Goal: Task Accomplishment & Management: Manage account settings

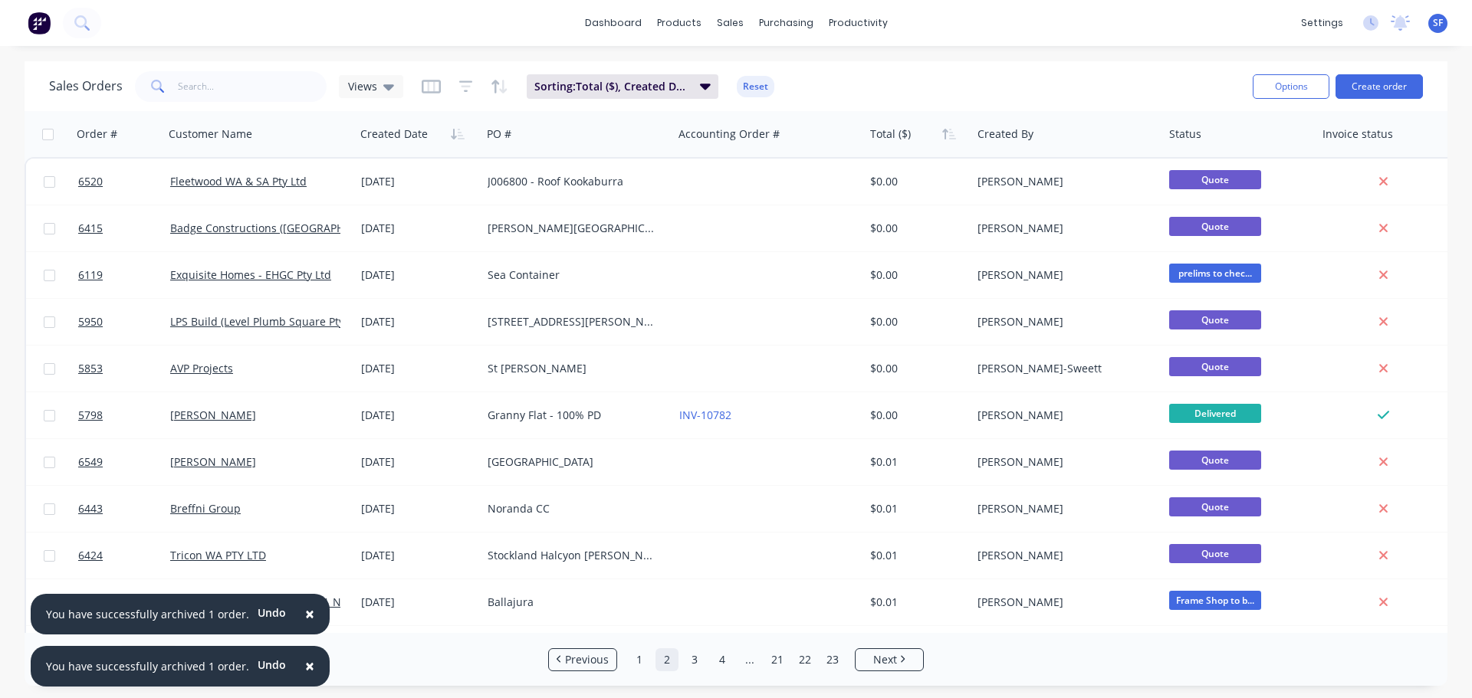
scroll to position [537, 0]
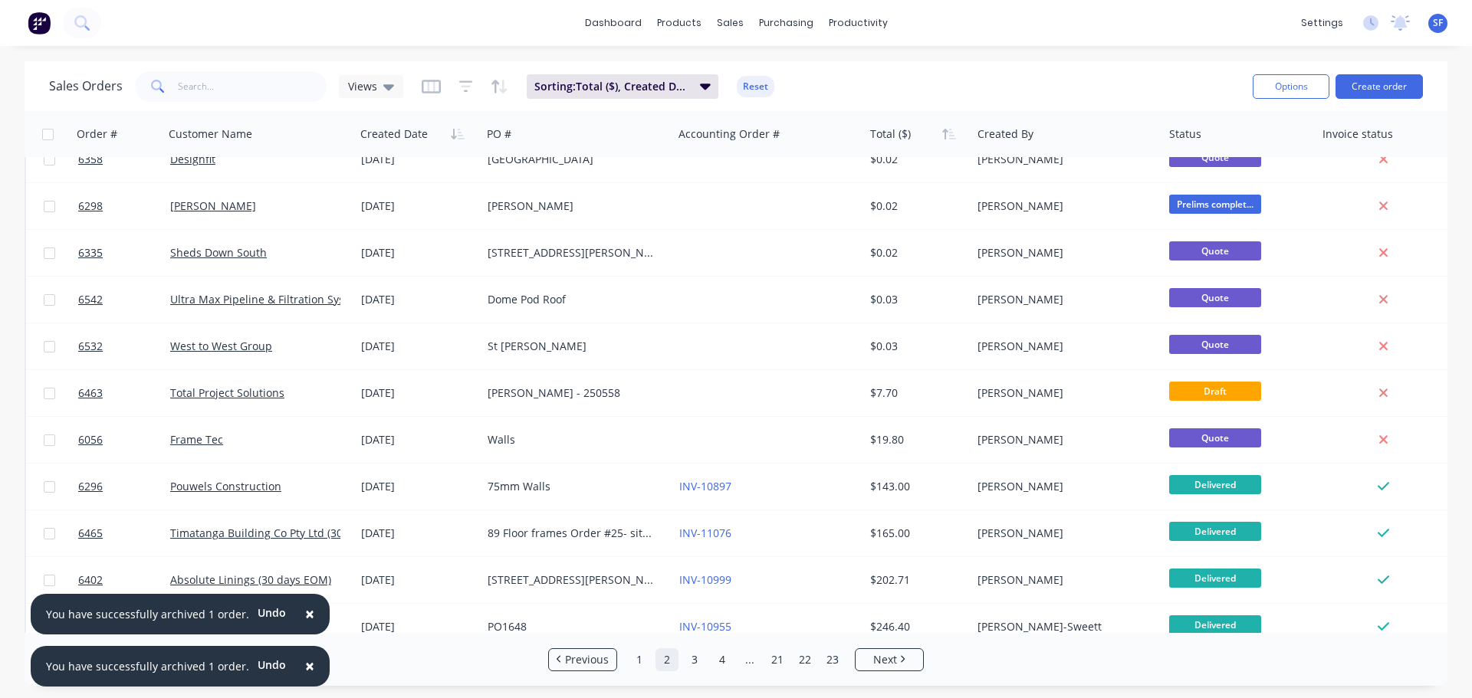
click at [306, 603] on button "×" at bounding box center [310, 614] width 40 height 37
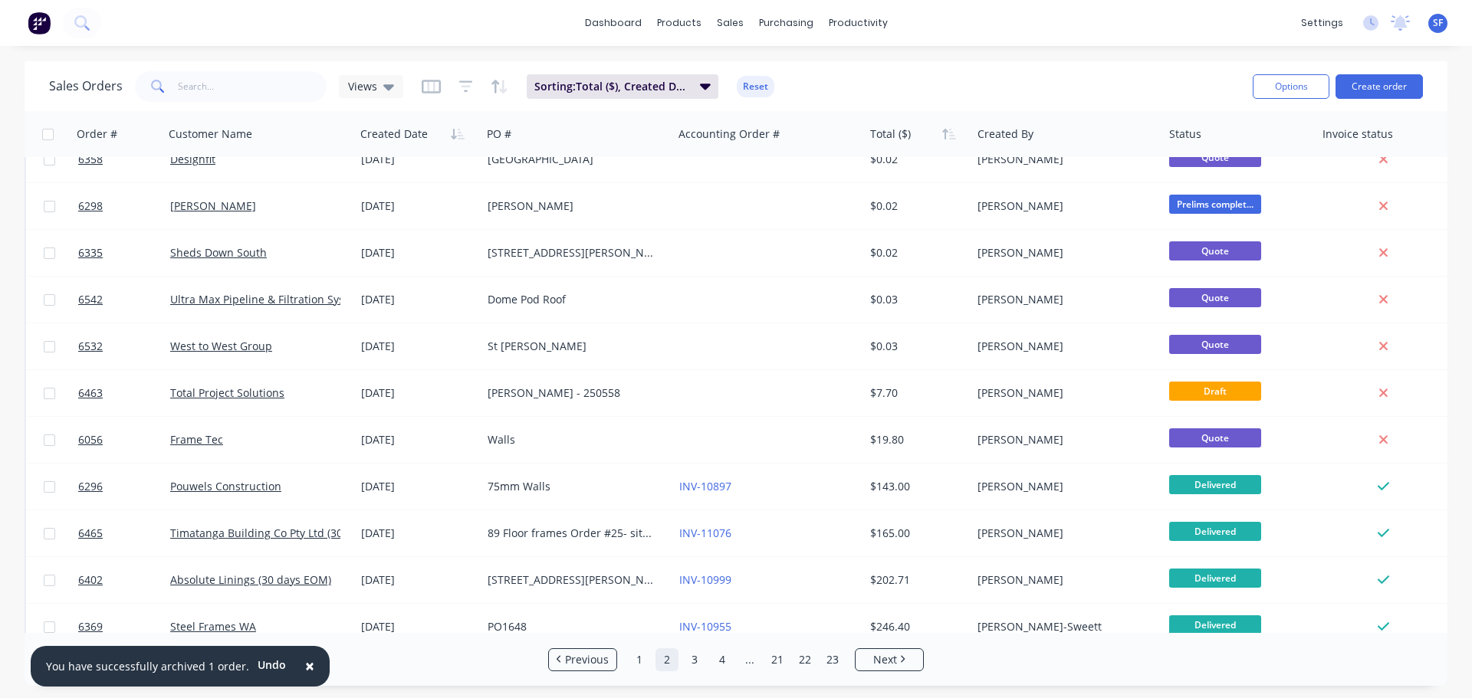
click at [305, 658] on span "×" at bounding box center [309, 665] width 9 height 21
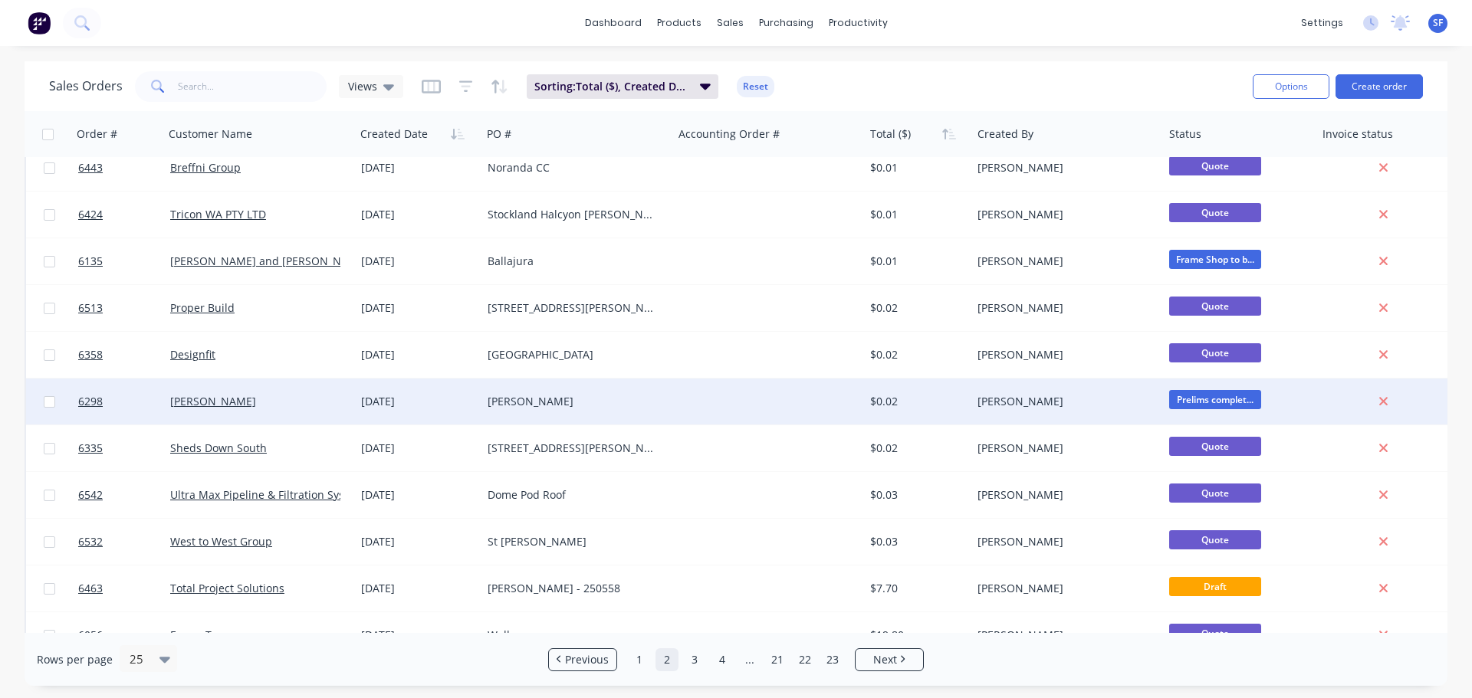
scroll to position [87, 0]
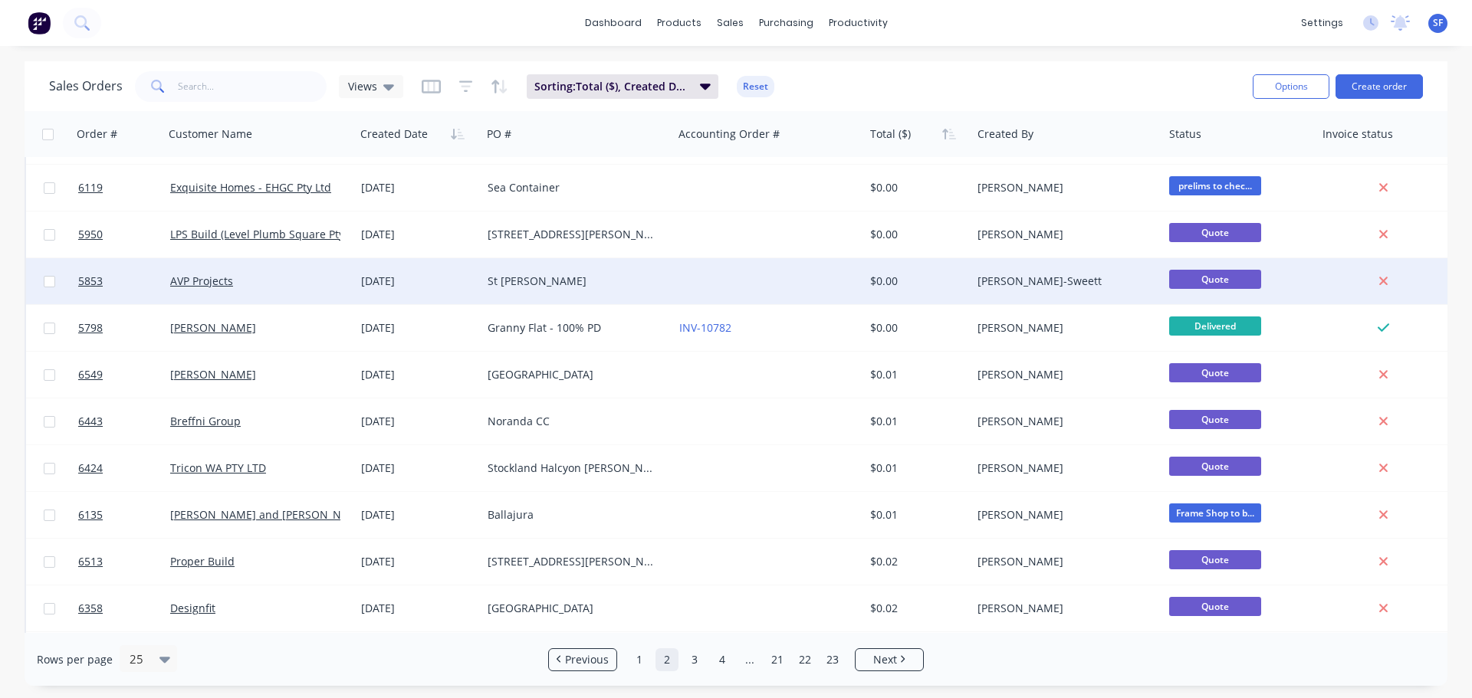
click at [54, 281] on input "checkbox" at bounding box center [49, 281] width 11 height 11
checkbox input "true"
click at [1295, 92] on button "Options" at bounding box center [1291, 86] width 77 height 25
click at [1216, 161] on div "Archive" at bounding box center [1244, 156] width 141 height 22
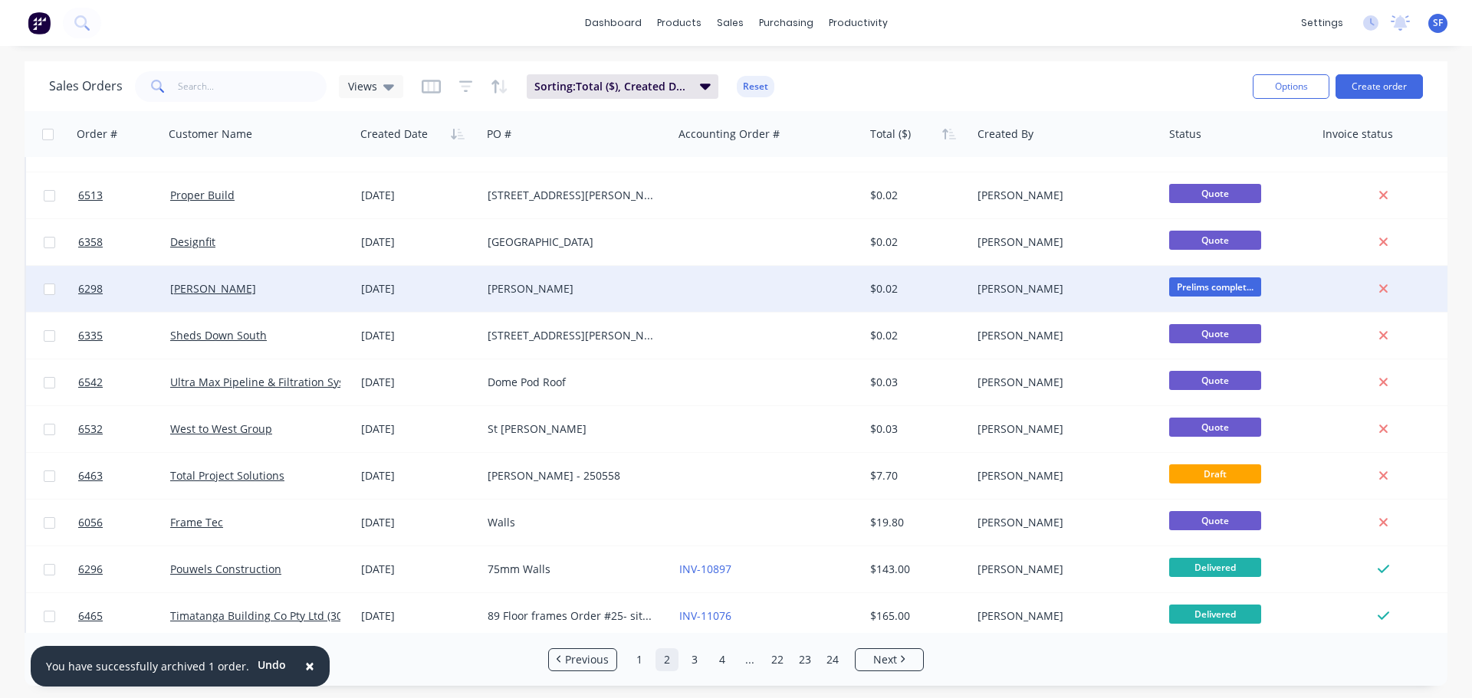
scroll to position [471, 0]
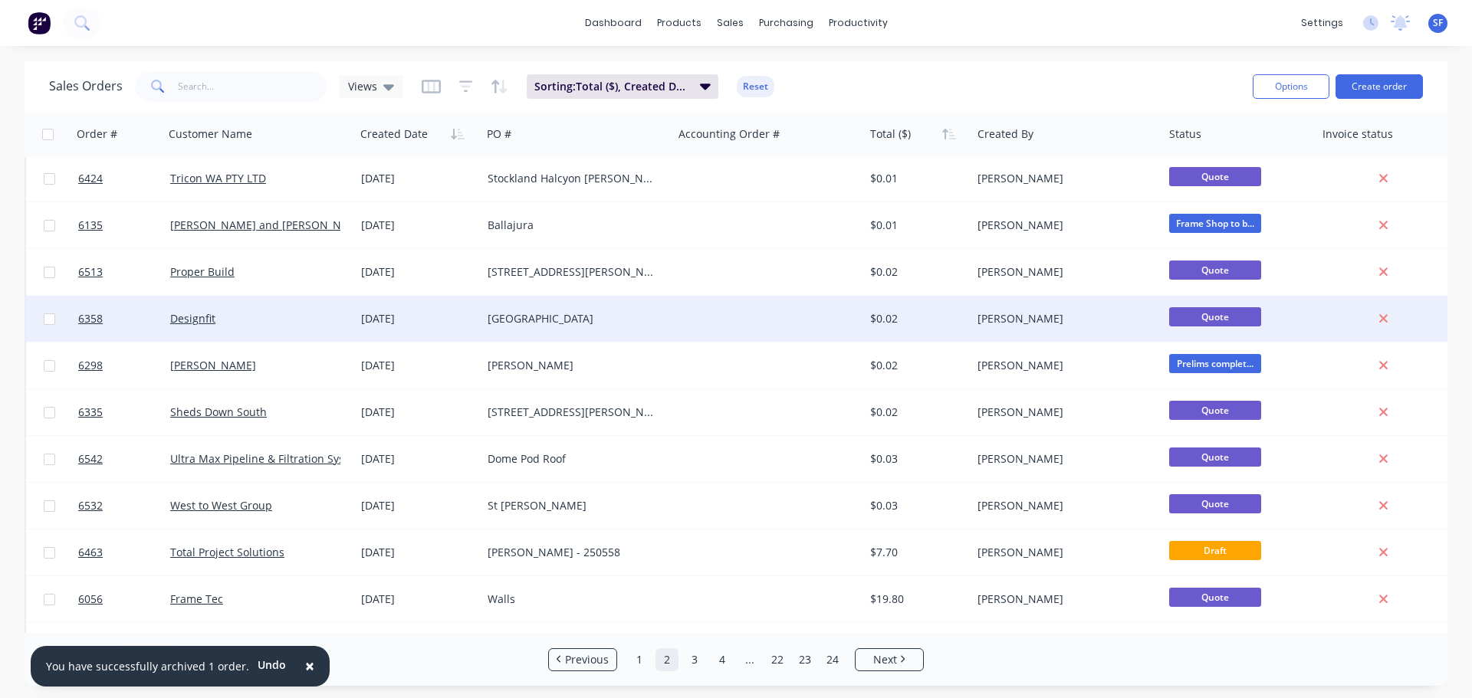
click at [47, 317] on input "checkbox" at bounding box center [49, 319] width 11 height 11
click at [48, 321] on input "checkbox" at bounding box center [49, 319] width 11 height 11
checkbox input "false"
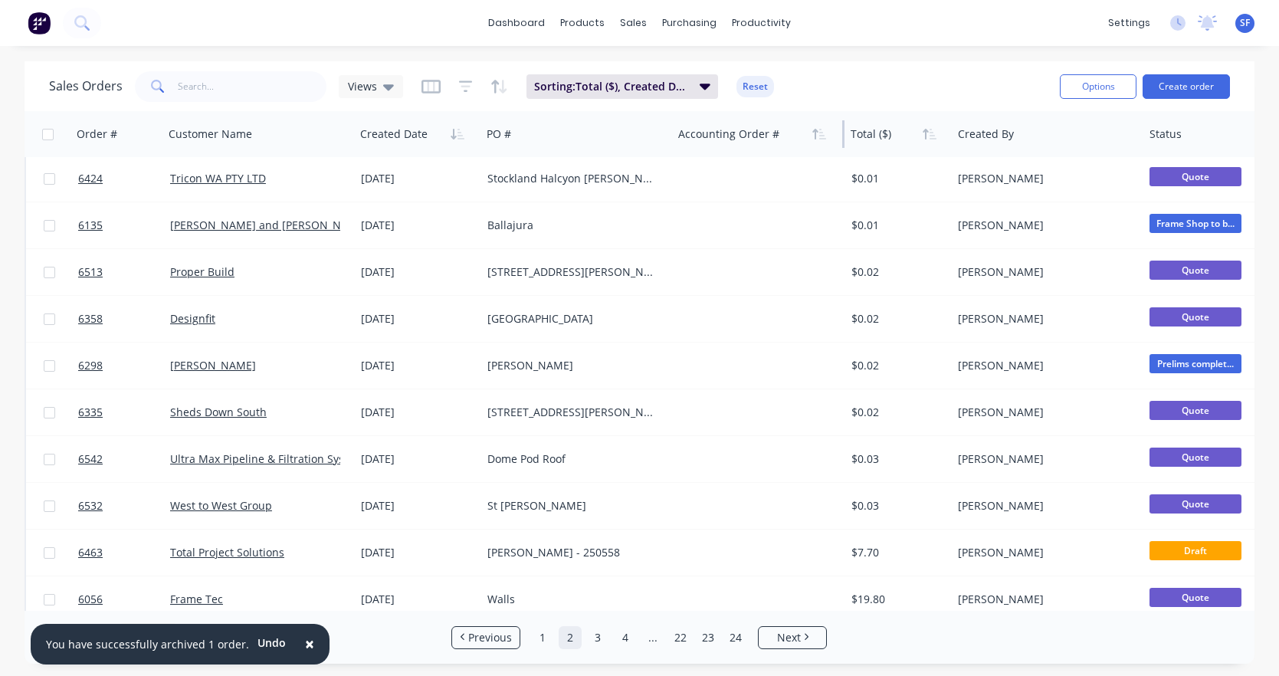
drag, startPoint x: 862, startPoint y: 132, endPoint x: 736, endPoint y: 133, distance: 125.7
click at [736, 133] on div "Accounting Order #" at bounding box center [758, 134] width 172 height 46
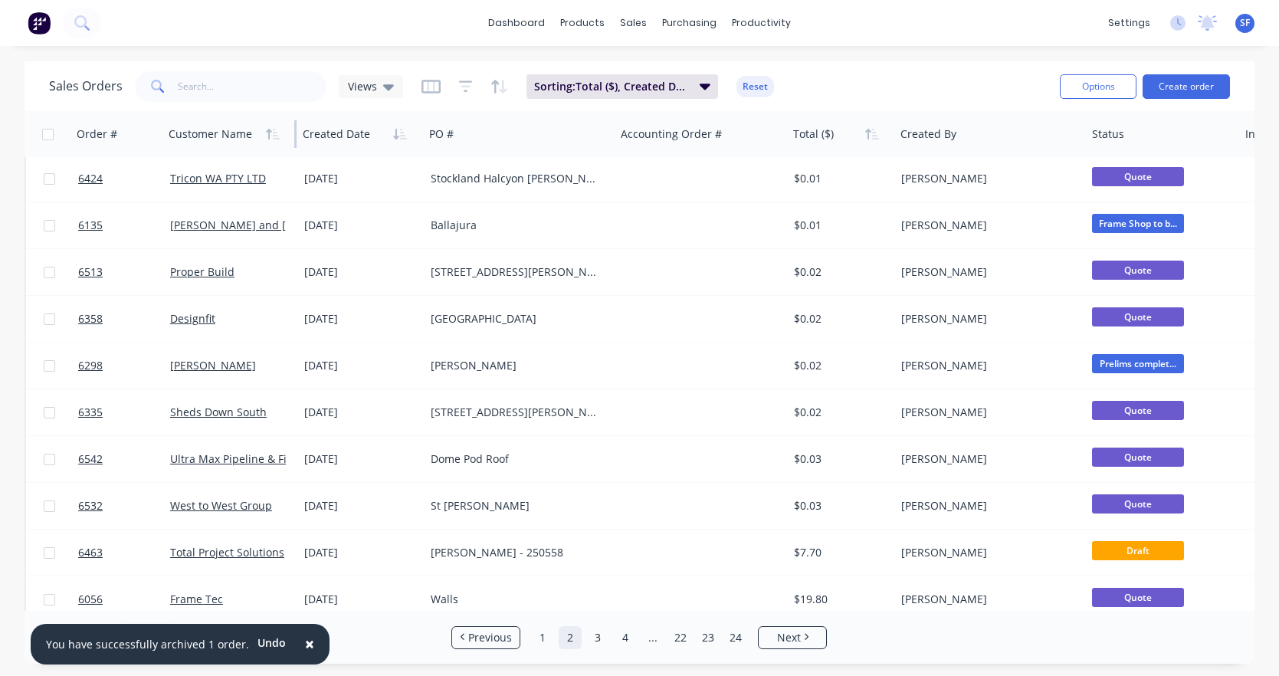
drag, startPoint x: 353, startPoint y: 135, endPoint x: 227, endPoint y: 130, distance: 125.8
click at [240, 136] on div "Customer Name" at bounding box center [230, 134] width 134 height 46
drag, startPoint x: 162, startPoint y: 133, endPoint x: 103, endPoint y: 134, distance: 59.0
click at [103, 134] on div "Order #" at bounding box center [115, 134] width 88 height 46
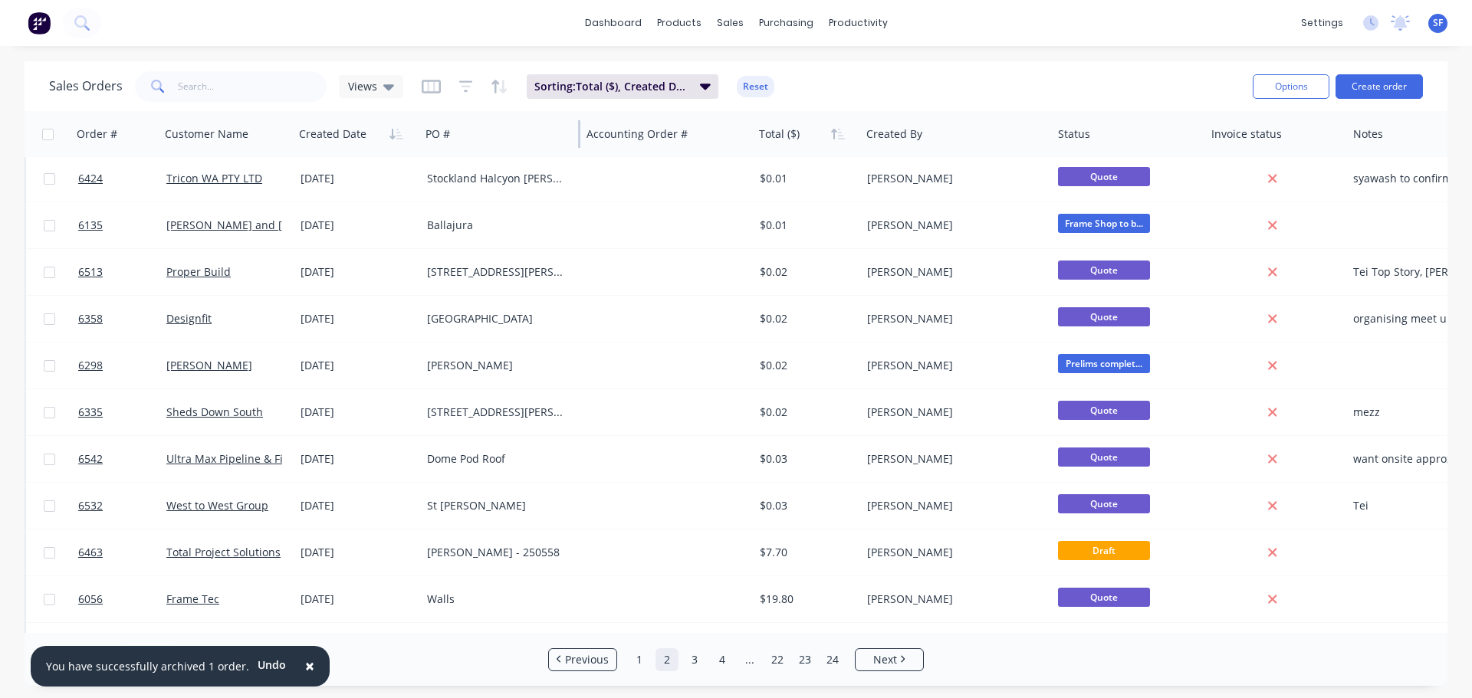
drag, startPoint x: 609, startPoint y: 133, endPoint x: 578, endPoint y: 136, distance: 30.8
click at [578, 136] on div at bounding box center [579, 134] width 2 height 28
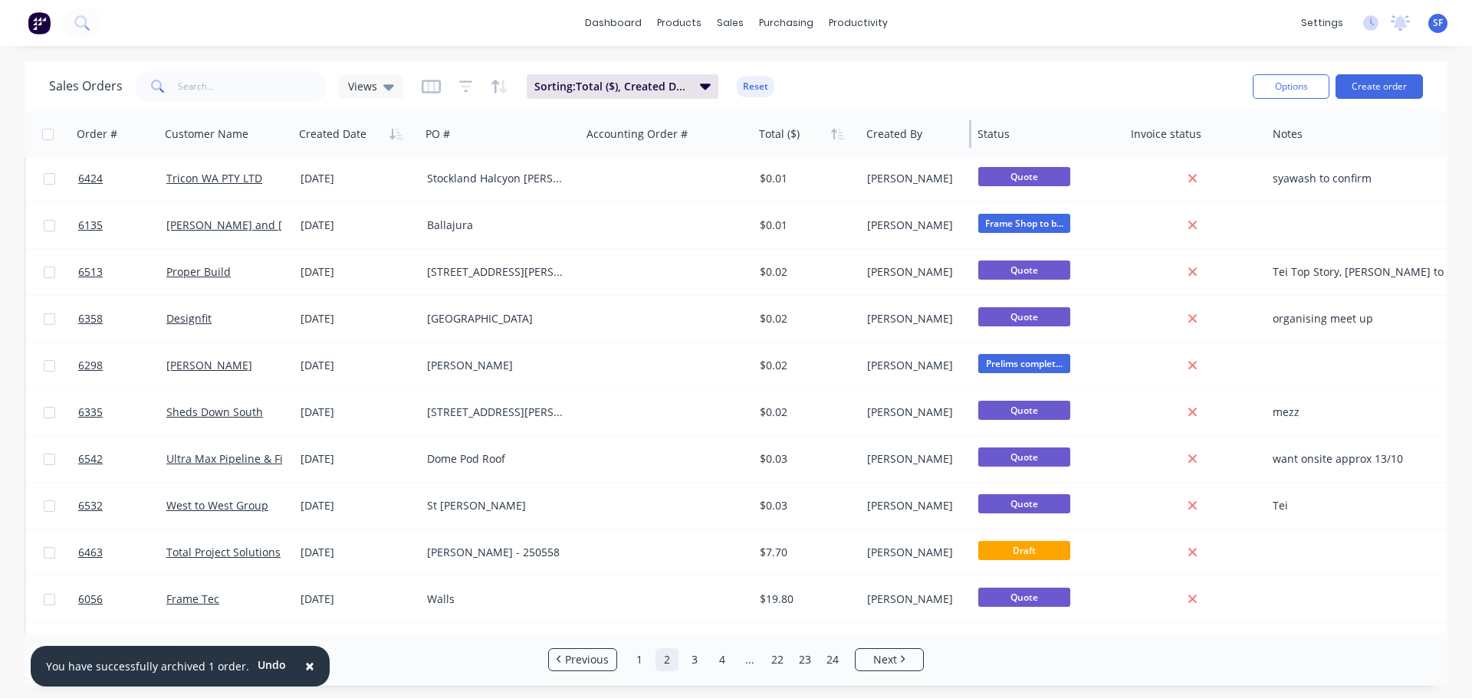
drag, startPoint x: 1050, startPoint y: 130, endPoint x: 964, endPoint y: 130, distance: 86.6
click at [964, 130] on div "Created By" at bounding box center [915, 134] width 111 height 46
drag, startPoint x: 1265, startPoint y: 126, endPoint x: 1197, endPoint y: 131, distance: 67.6
click at [1197, 131] on div "Invoice status" at bounding box center [1196, 134] width 142 height 46
drag, startPoint x: 1122, startPoint y: 137, endPoint x: 1079, endPoint y: 141, distance: 43.1
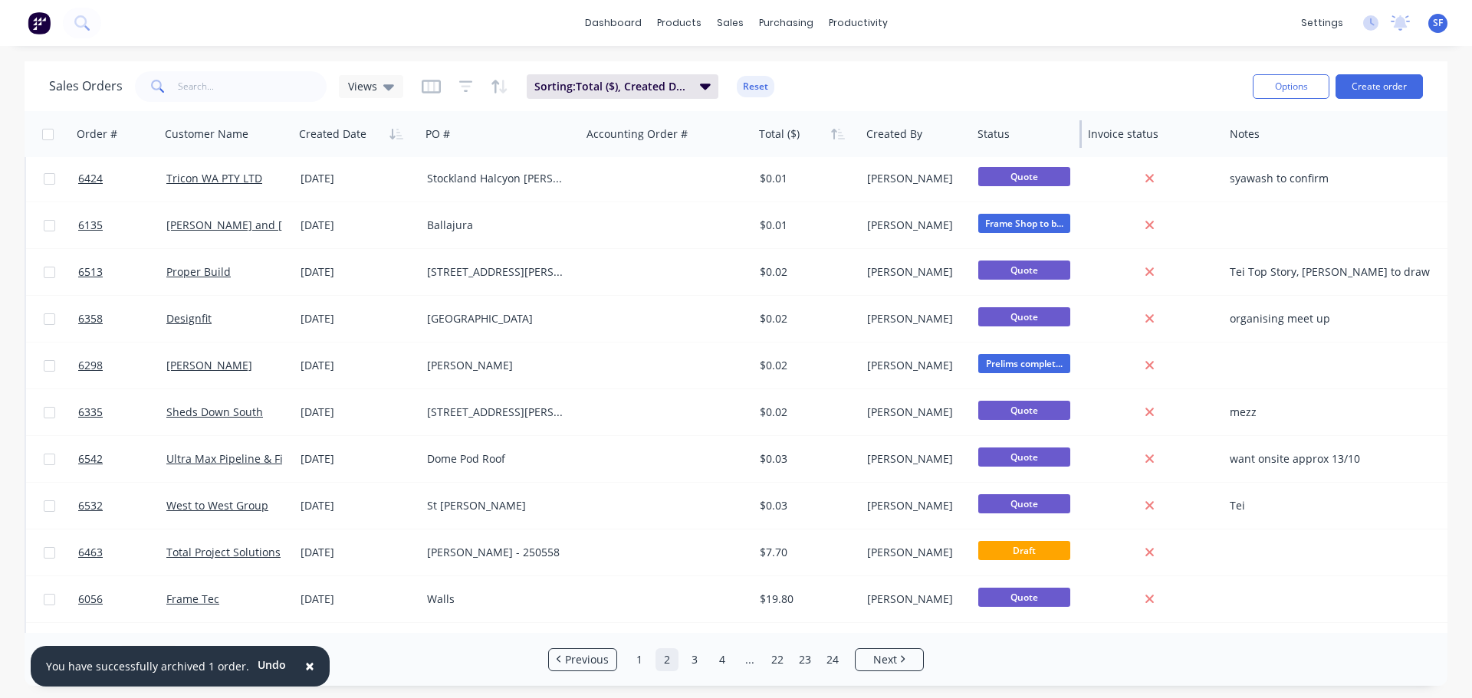
click at [1079, 141] on div at bounding box center [1080, 134] width 2 height 28
